Goal: Information Seeking & Learning: Compare options

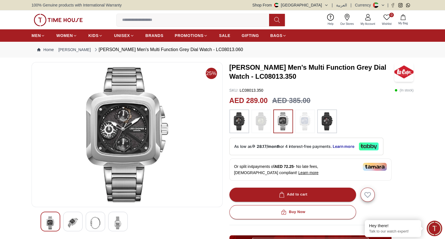
click at [45, 19] on img at bounding box center [58, 20] width 49 height 12
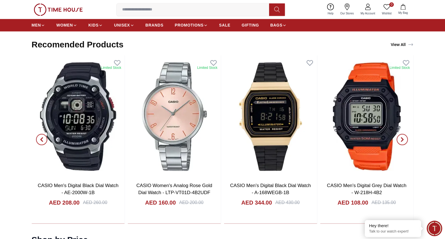
scroll to position [1063, 0]
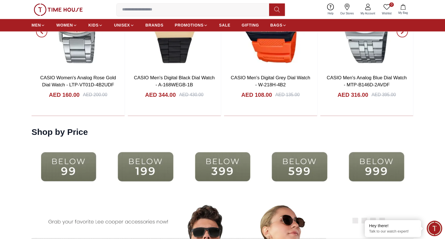
click at [234, 164] on img at bounding box center [223, 167] width 74 height 48
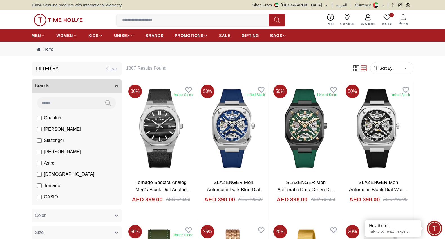
click at [201, 16] on input at bounding box center [195, 19] width 157 height 11
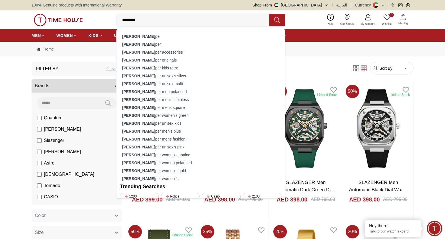
type input "**********"
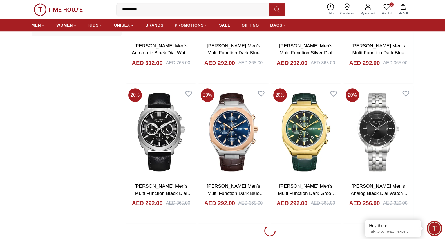
scroll to position [566, 0]
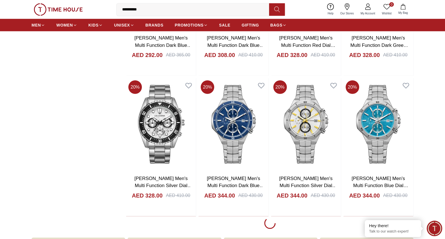
scroll to position [1997, 0]
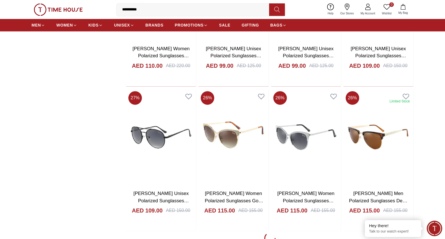
scroll to position [3417, 0]
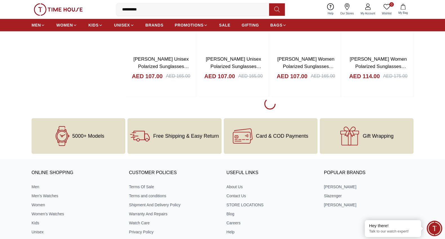
scroll to position [4926, 0]
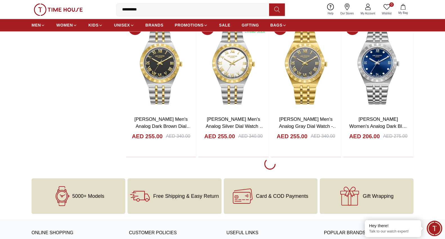
scroll to position [6286, 0]
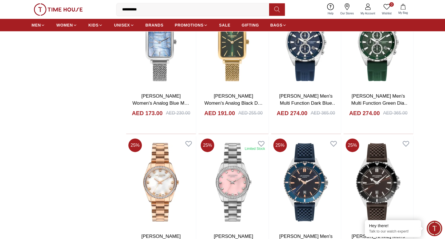
scroll to position [7614, 0]
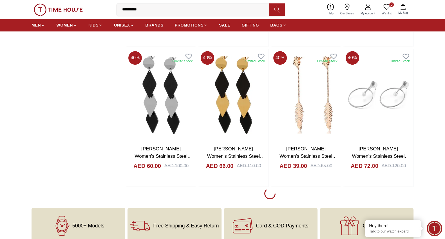
scroll to position [9122, 0]
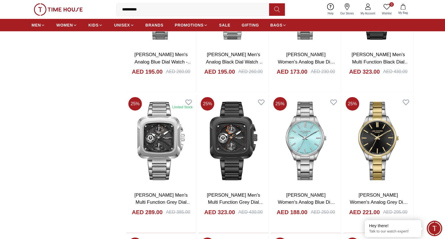
scroll to position [10303, 0]
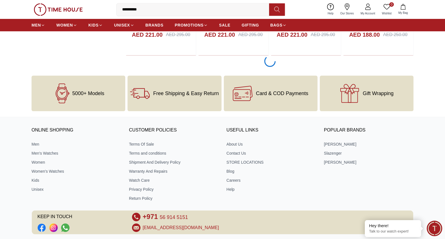
scroll to position [10484, 0]
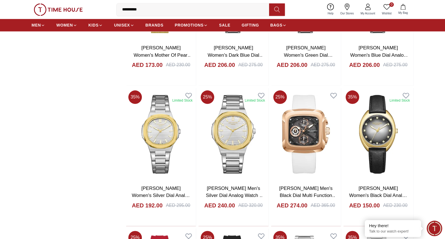
scroll to position [11537, 0]
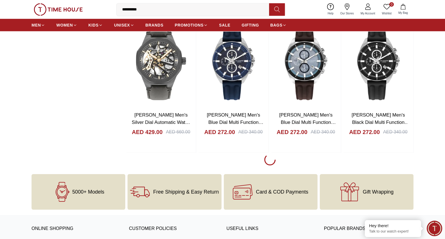
scroll to position [12592, 0]
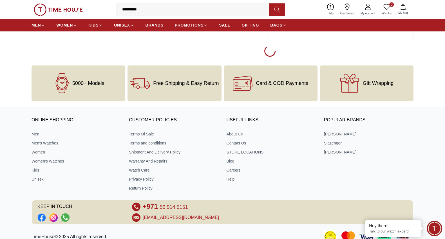
scroll to position [14096, 0]
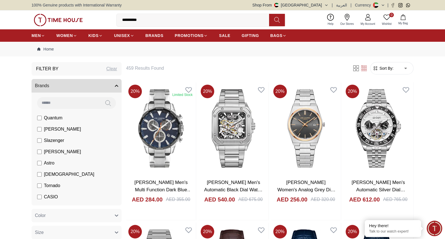
click at [195, 24] on input "**********" at bounding box center [195, 19] width 157 height 11
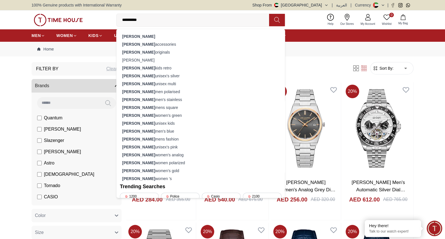
click at [195, 24] on input "**********" at bounding box center [195, 19] width 157 height 11
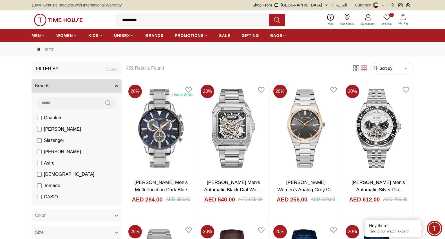
click at [195, 24] on input "**********" at bounding box center [195, 19] width 157 height 11
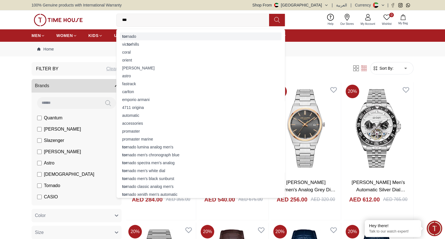
type input "***"
click at [126, 34] on strong "tor" at bounding box center [124, 36] width 5 height 5
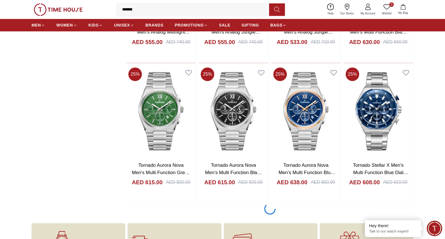
scroll to position [574, 0]
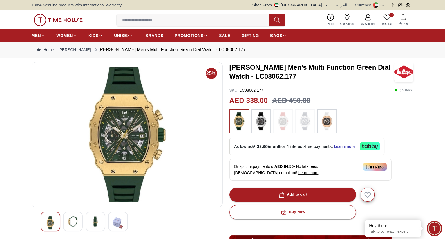
click at [77, 218] on img at bounding box center [73, 221] width 10 height 10
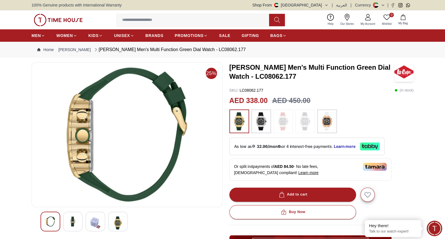
click at [89, 222] on div at bounding box center [96, 221] width 20 height 20
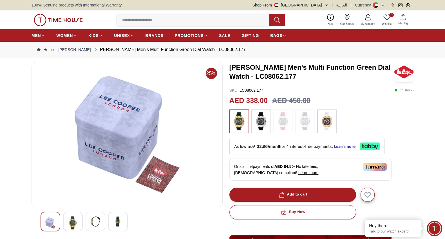
click at [54, 221] on img at bounding box center [50, 222] width 10 height 13
click at [75, 215] on div at bounding box center [73, 221] width 20 height 20
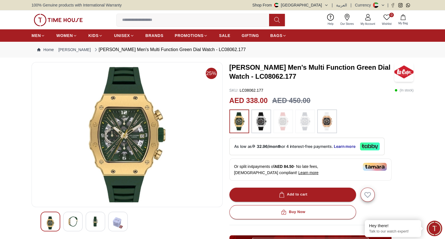
click at [255, 122] on img at bounding box center [261, 121] width 14 height 18
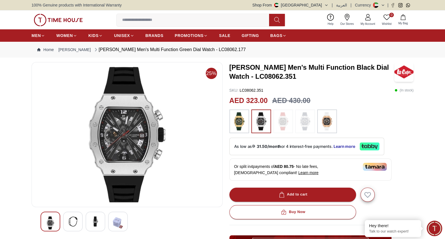
click at [72, 215] on div at bounding box center [73, 221] width 20 height 20
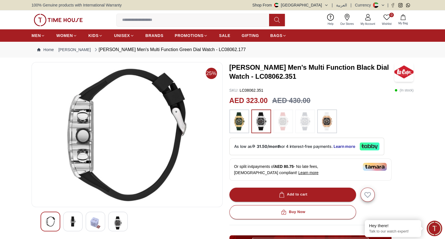
click at [116, 218] on img at bounding box center [118, 222] width 10 height 13
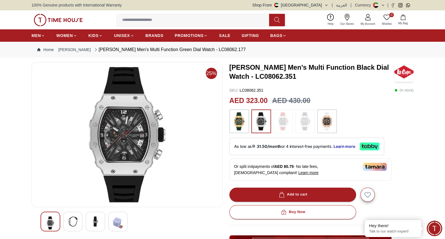
click at [324, 122] on img at bounding box center [327, 121] width 14 height 18
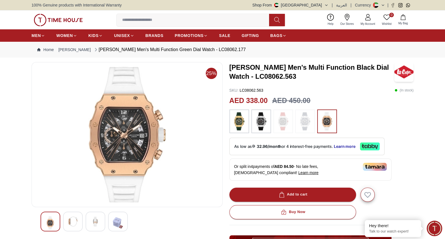
click at [236, 122] on img at bounding box center [239, 121] width 14 height 18
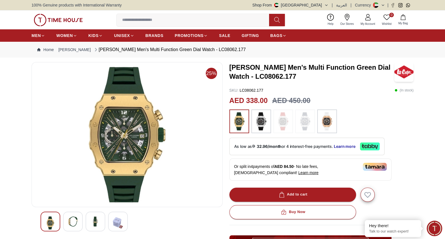
click at [242, 128] on img at bounding box center [239, 121] width 14 height 18
click at [170, 160] on img at bounding box center [127, 134] width 182 height 135
click at [76, 222] on img at bounding box center [73, 221] width 10 height 10
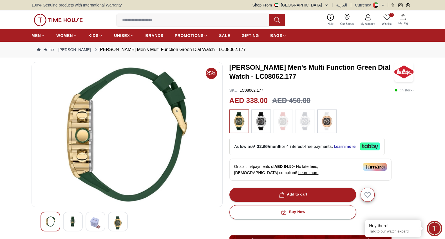
click at [97, 219] on img at bounding box center [95, 222] width 10 height 13
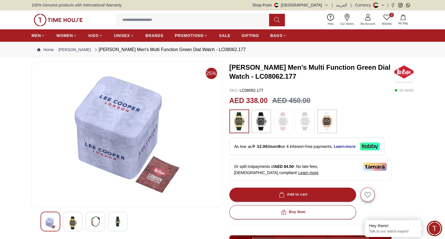
click at [119, 215] on div at bounding box center [118, 221] width 20 height 20
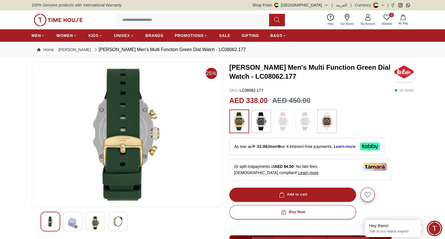
click at [52, 219] on img at bounding box center [50, 221] width 10 height 10
click at [90, 218] on div at bounding box center [96, 221] width 20 height 20
